Goal: Task Accomplishment & Management: Manage account settings

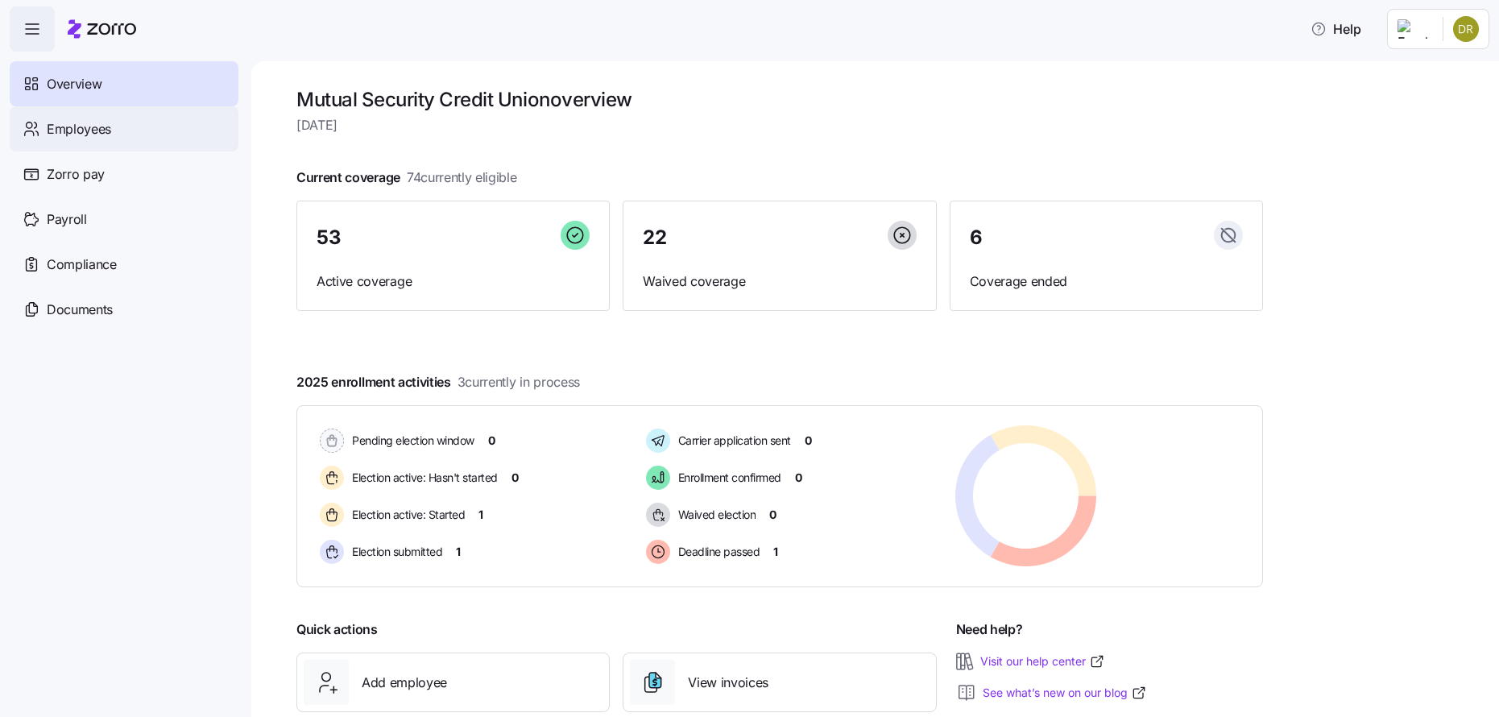
click at [56, 106] on div "Employees" at bounding box center [124, 128] width 229 height 45
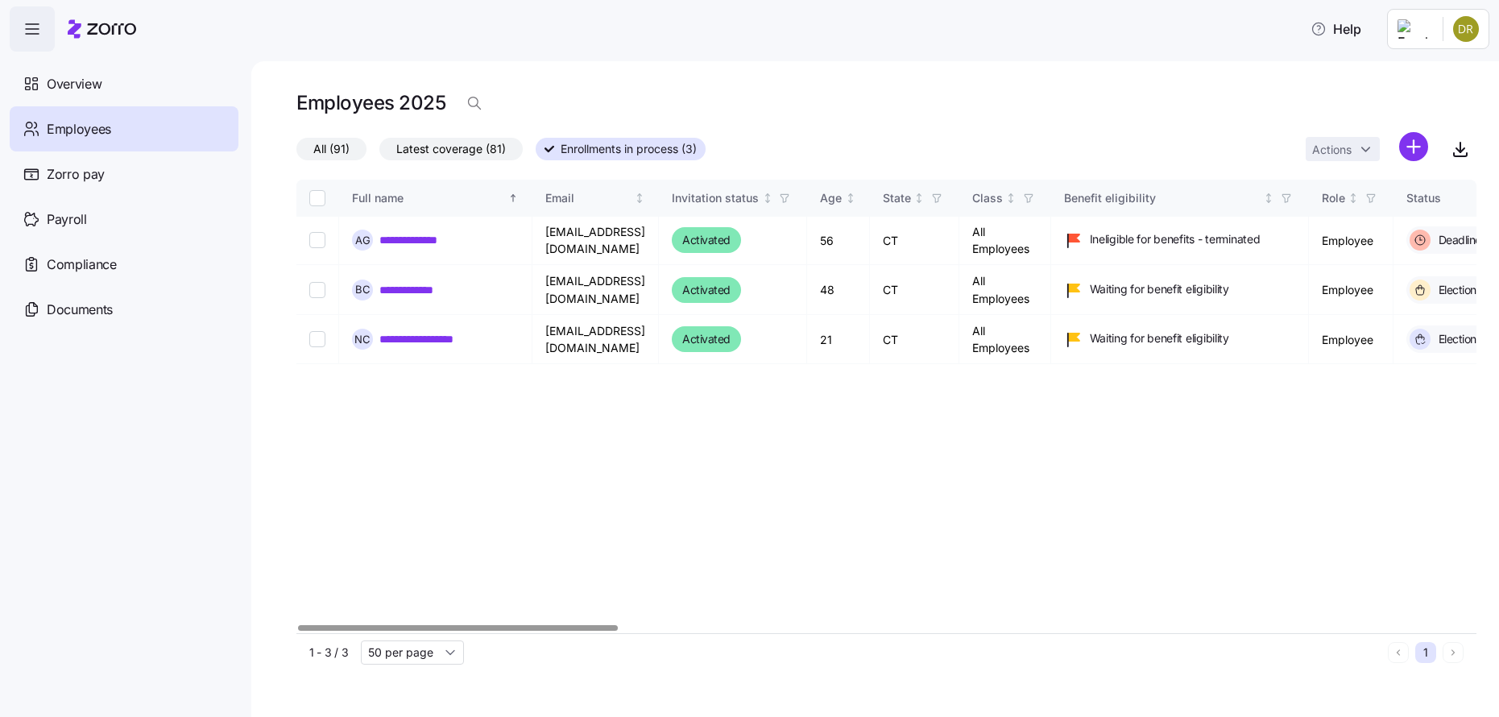
click at [788, 439] on div "**********" at bounding box center [886, 406] width 1180 height 453
click at [539, 625] on div at bounding box center [457, 628] width 319 height 6
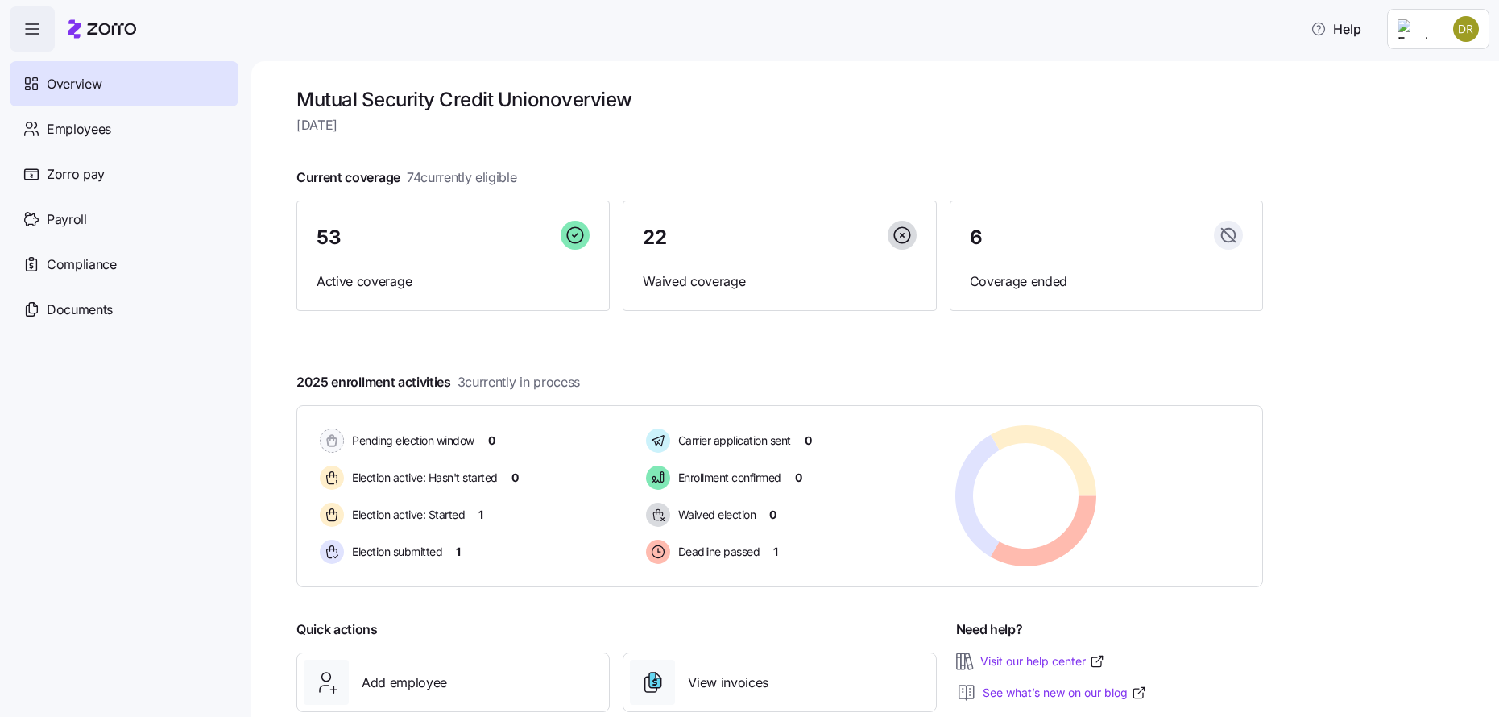
click at [1154, 420] on div "Pending election window 0 Election active: Hasn't started 0 Election active: St…" at bounding box center [779, 496] width 966 height 182
click at [175, 122] on div "Employees" at bounding box center [124, 128] width 229 height 45
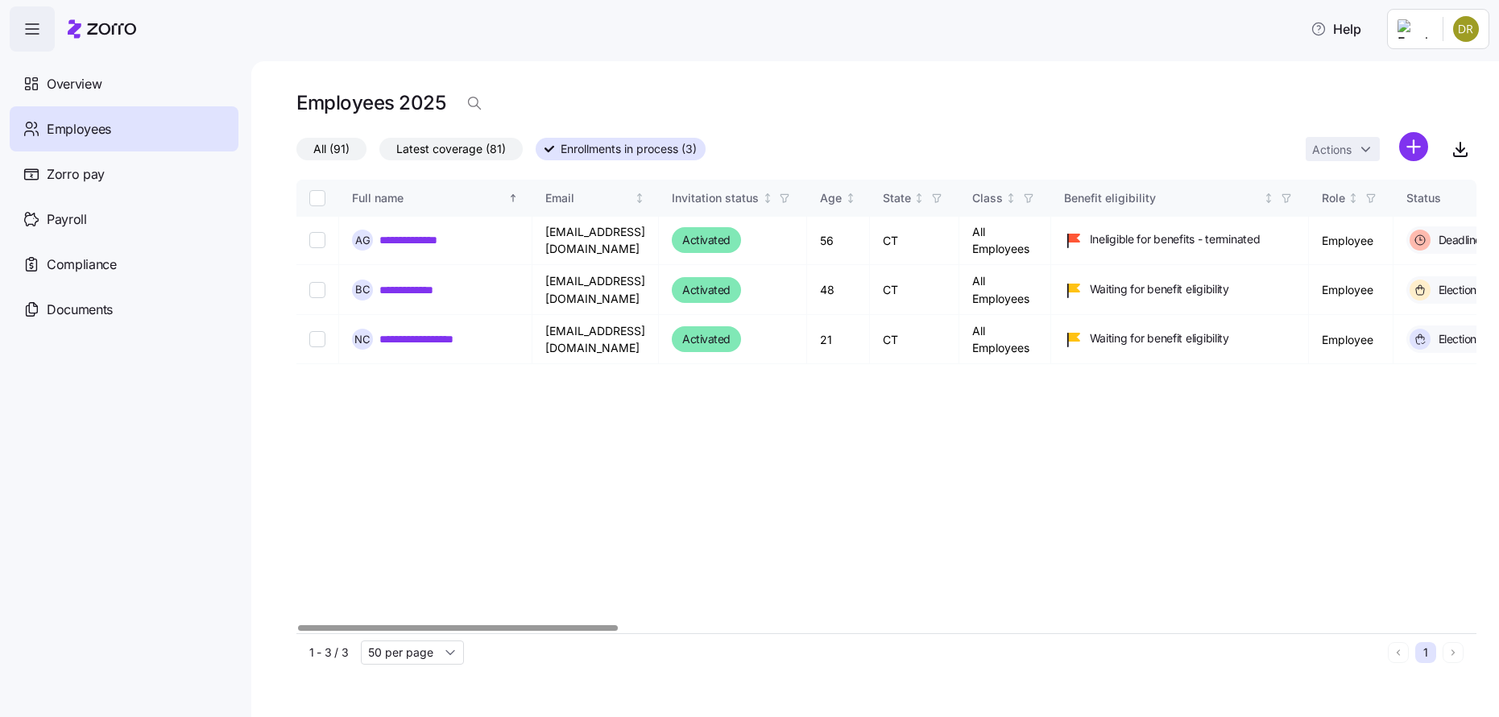
click at [359, 148] on label "All (91)" at bounding box center [331, 149] width 70 height 23
click at [296, 153] on input "All (91)" at bounding box center [296, 153] width 0 height 0
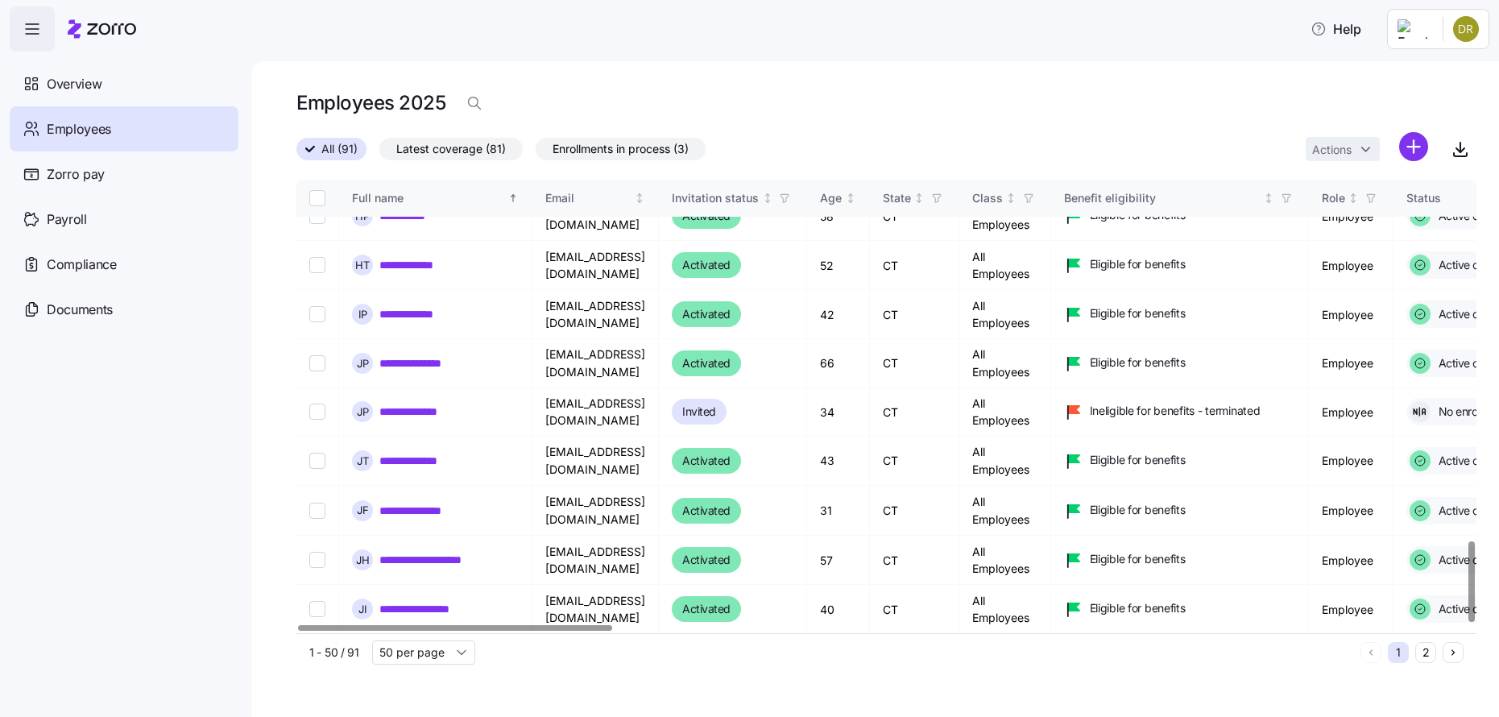
scroll to position [2040, 0]
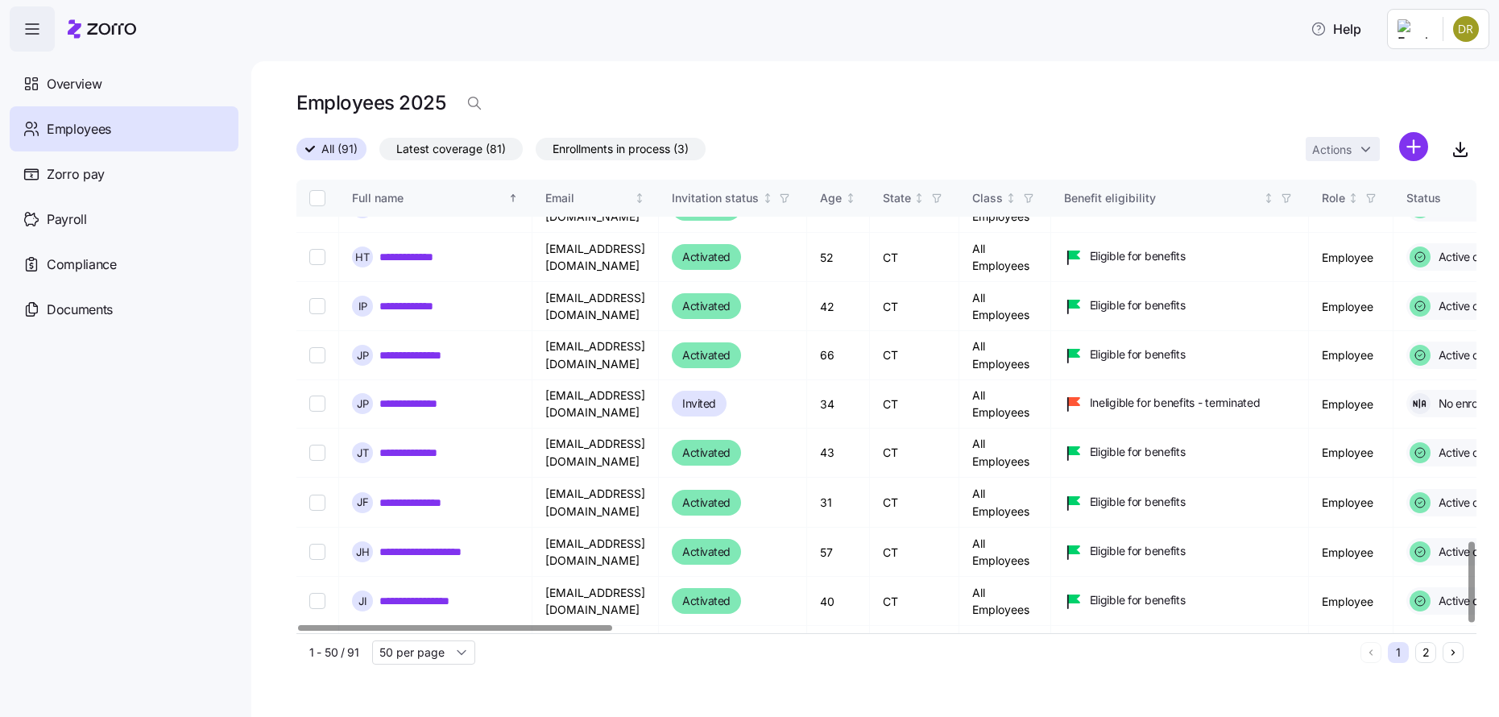
click at [1456, 647] on icon "Next page" at bounding box center [1452, 652] width 11 height 11
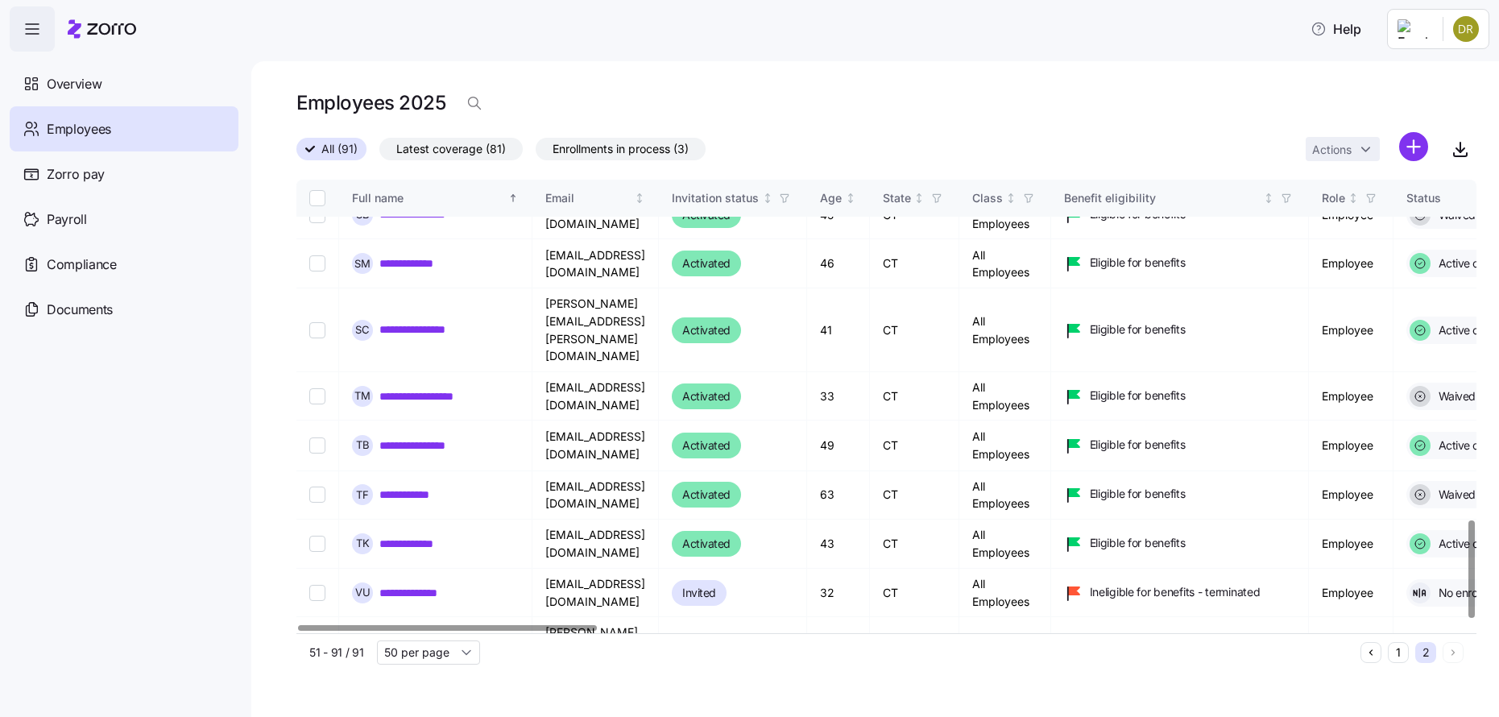
scroll to position [1594, 0]
